Goal: Task Accomplishment & Management: Manage account settings

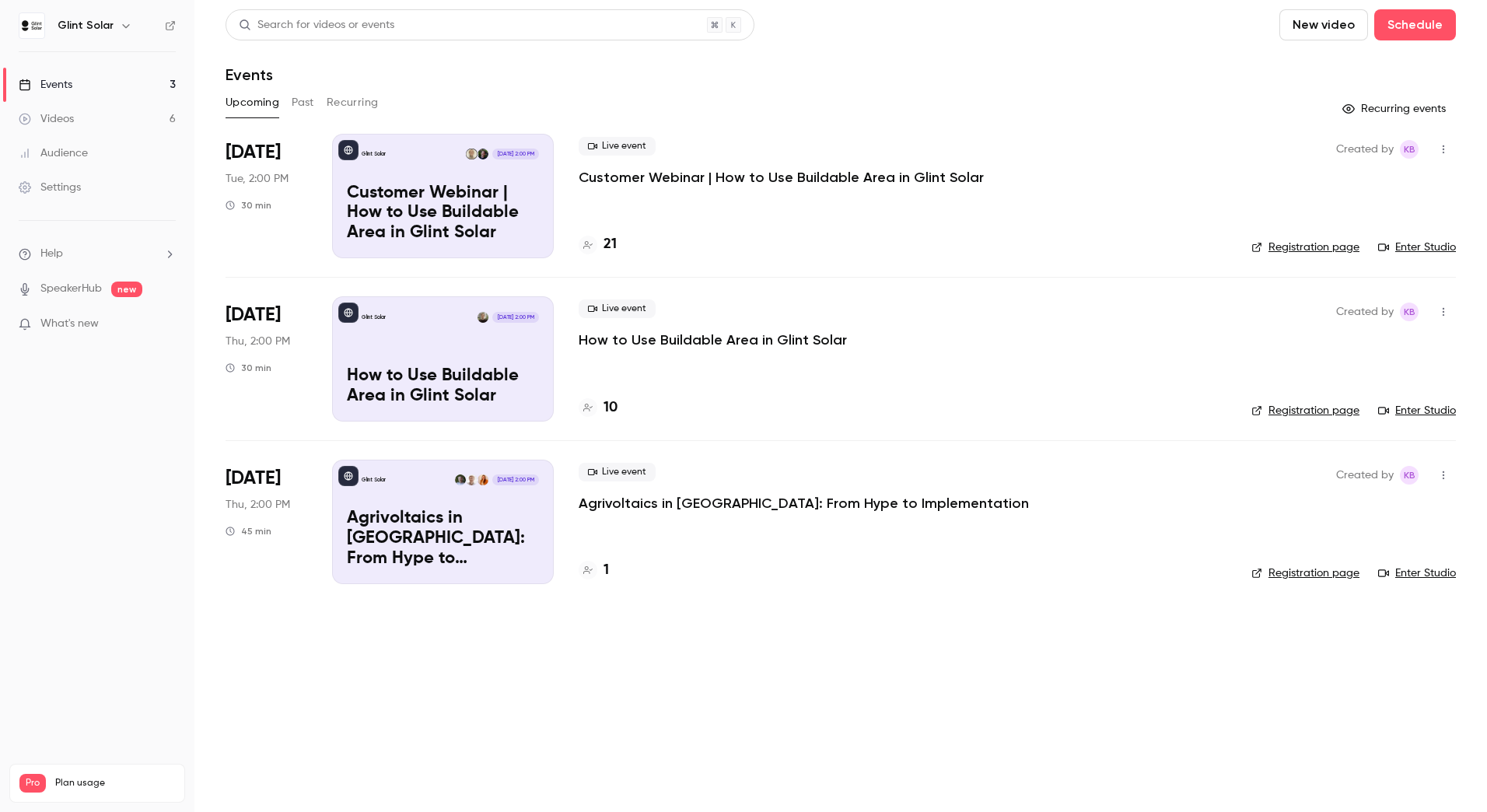
click at [600, 572] on div "1" at bounding box center [594, 570] width 30 height 21
click at [350, 475] on icon at bounding box center [348, 475] width 9 height 9
click at [349, 475] on icon at bounding box center [349, 476] width 9 height 9
click at [157, 253] on li "Help" at bounding box center [97, 253] width 157 height 16
click at [272, 286] on span "Help center" at bounding box center [243, 284] width 60 height 16
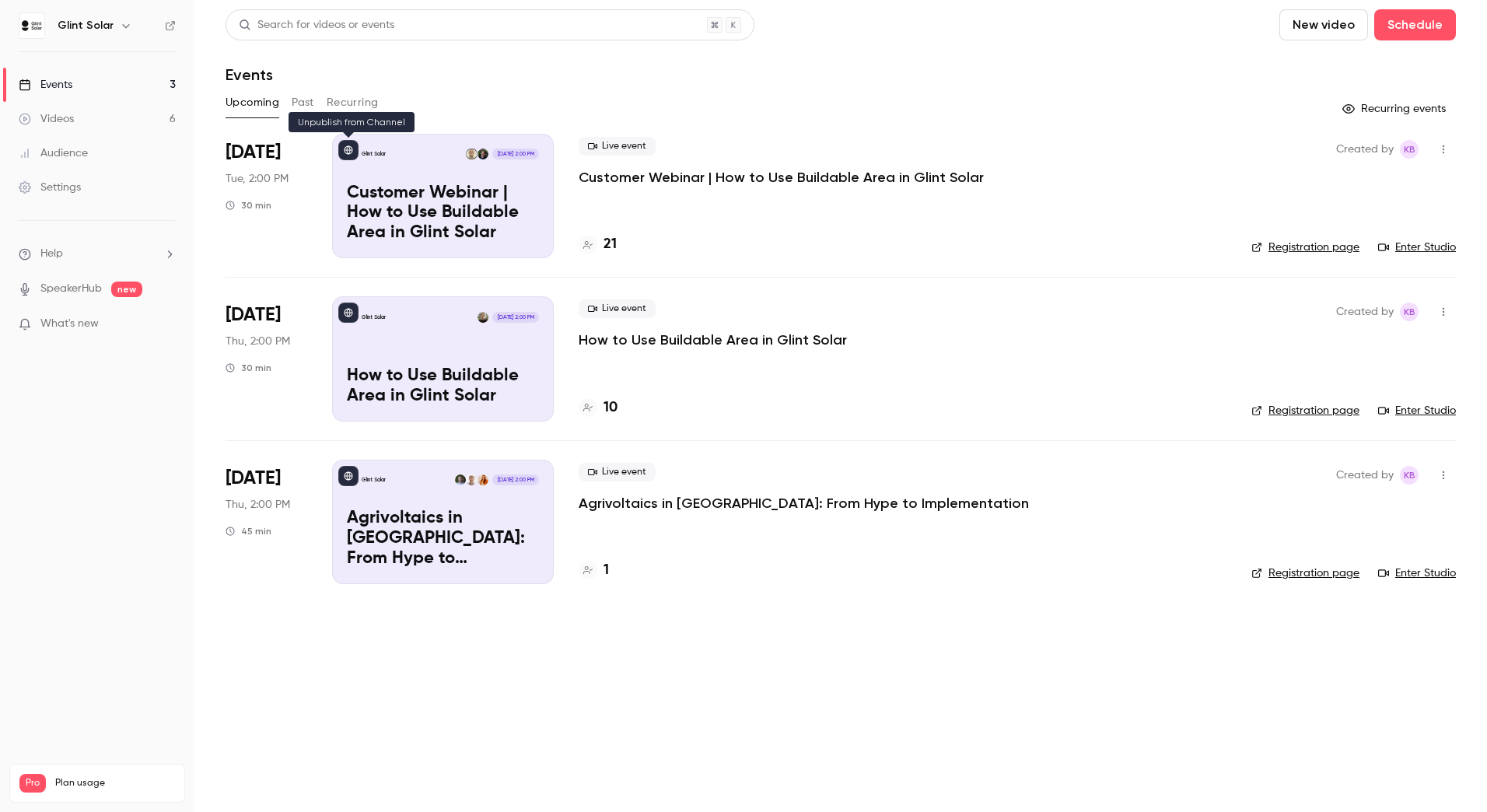
click at [349, 147] on icon at bounding box center [348, 150] width 9 height 9
click at [695, 502] on p "Agrivoltaics in [GEOGRAPHIC_DATA]: From Hype to Implementation" at bounding box center [804, 503] width 450 height 19
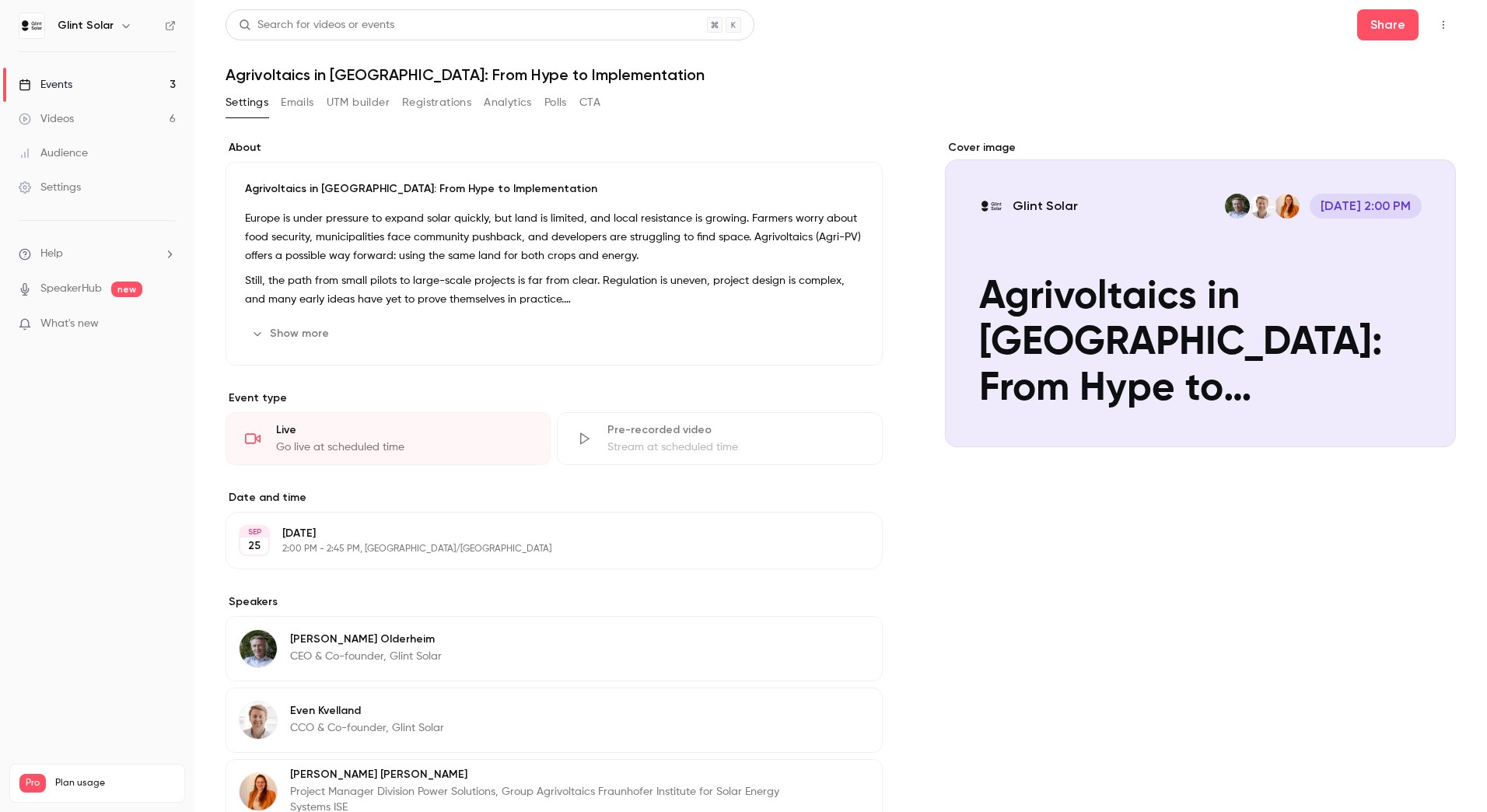
click at [424, 98] on button "Registrations" at bounding box center [436, 102] width 69 height 25
click at [443, 103] on button "Registrations" at bounding box center [436, 102] width 69 height 25
